Goal: Communication & Community: Answer question/provide support

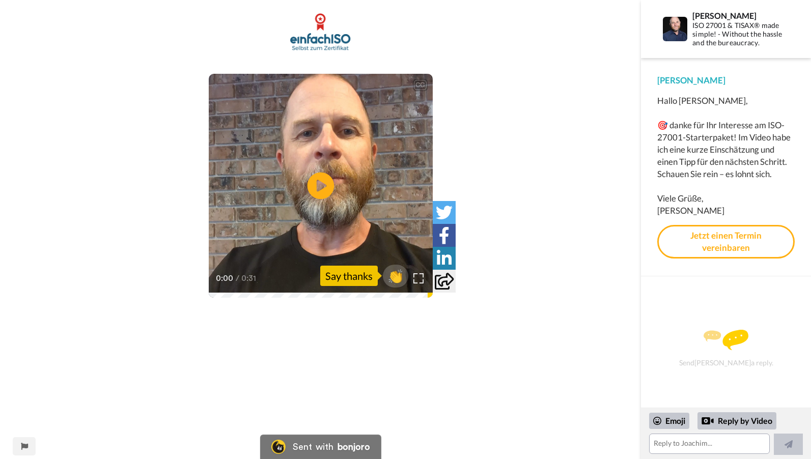
click at [322, 184] on icon "Play/Pause" at bounding box center [320, 186] width 27 height 48
click at [667, 445] on textarea at bounding box center [709, 444] width 121 height 20
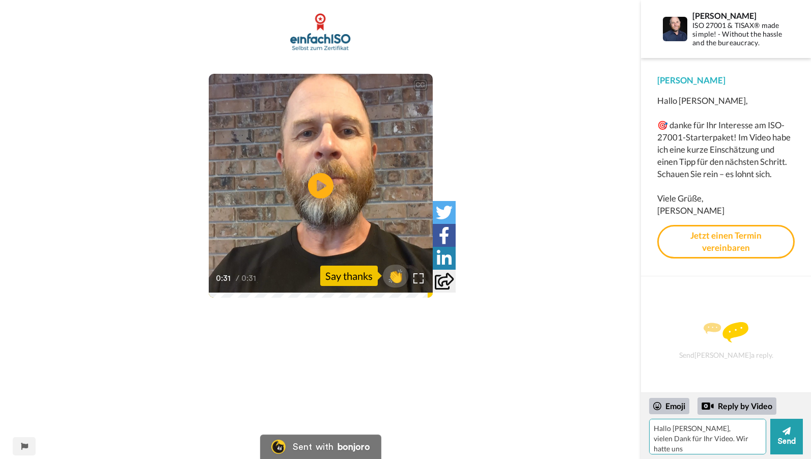
click at [716, 439] on textarea "Hallo [PERSON_NAME], vielen Dank für Ihr Video. Wir hatte uns" at bounding box center [707, 437] width 117 height 36
drag, startPoint x: 713, startPoint y: 438, endPoint x: 712, endPoint y: 456, distance: 17.3
click at [713, 439] on textarea "Hallo [PERSON_NAME], vielen Dank für Ihr Video. Wir hatte uns" at bounding box center [707, 437] width 117 height 36
type textarea "Hallo [PERSON_NAME], vielen Dank für Ihr Begrüßungs-Video. Wir hatte uns [DATE]…"
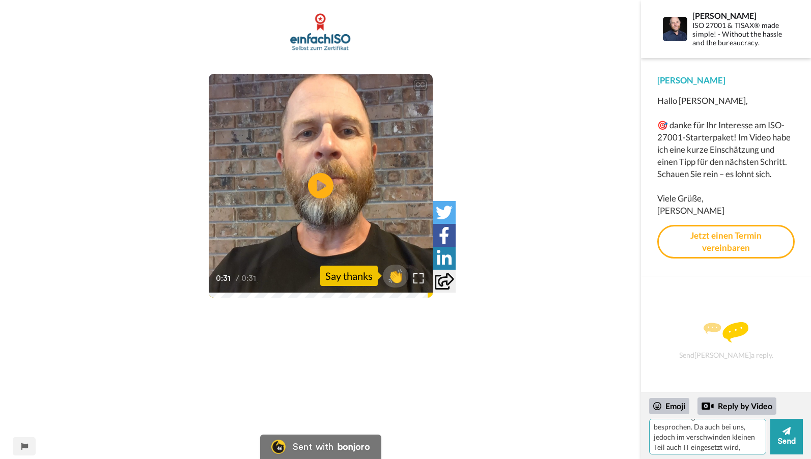
scroll to position [0, 0]
drag, startPoint x: 745, startPoint y: 451, endPoint x: 643, endPoint y: 398, distance: 115.0
click at [643, 398] on div "Emoji Reply by Video [PERSON_NAME], vielen Dank für Ihr Begrüßungs-Video. Wir h…" at bounding box center [726, 426] width 170 height 66
paste textarea "Sehr geehrter [PERSON_NAME], vielen Dank für Ihr Begrüßungsvideo. Wir haben uns…"
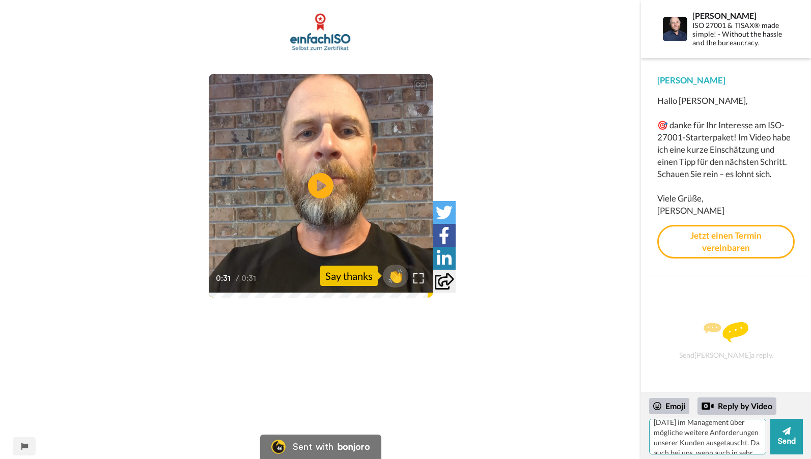
click at [702, 436] on textarea "Sehr geehrter [PERSON_NAME], vielen Dank für Ihr Begrüßungsvideo. Wir haben uns…" at bounding box center [707, 437] width 117 height 36
type textarea "Sehr geehrter [PERSON_NAME], vielen Dank für Ihr Begrüßungsvideo. Wir haben uns…"
click at [782, 435] on button "Send" at bounding box center [786, 437] width 33 height 36
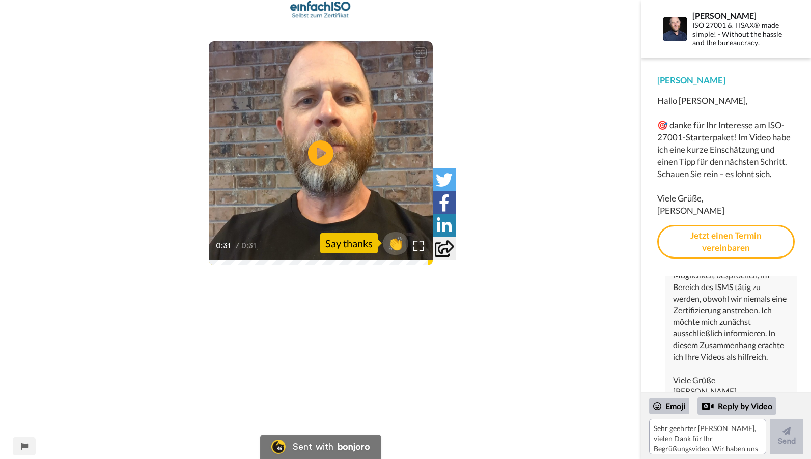
scroll to position [59, 0]
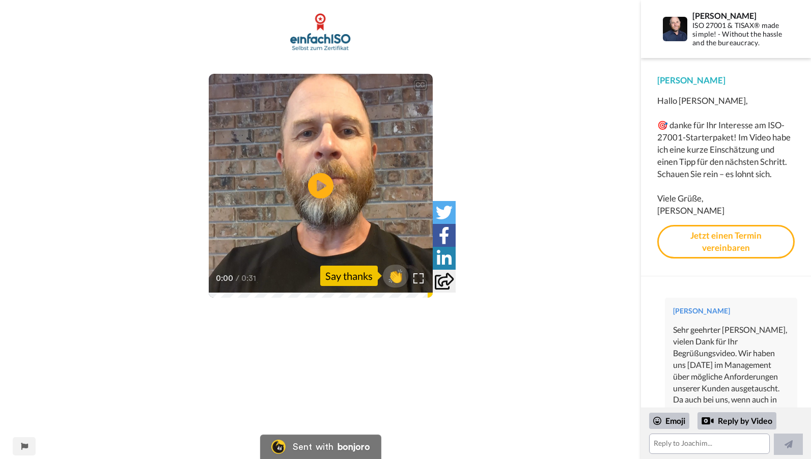
scroll to position [144, 0]
